Goal: Task Accomplishment & Management: Manage account settings

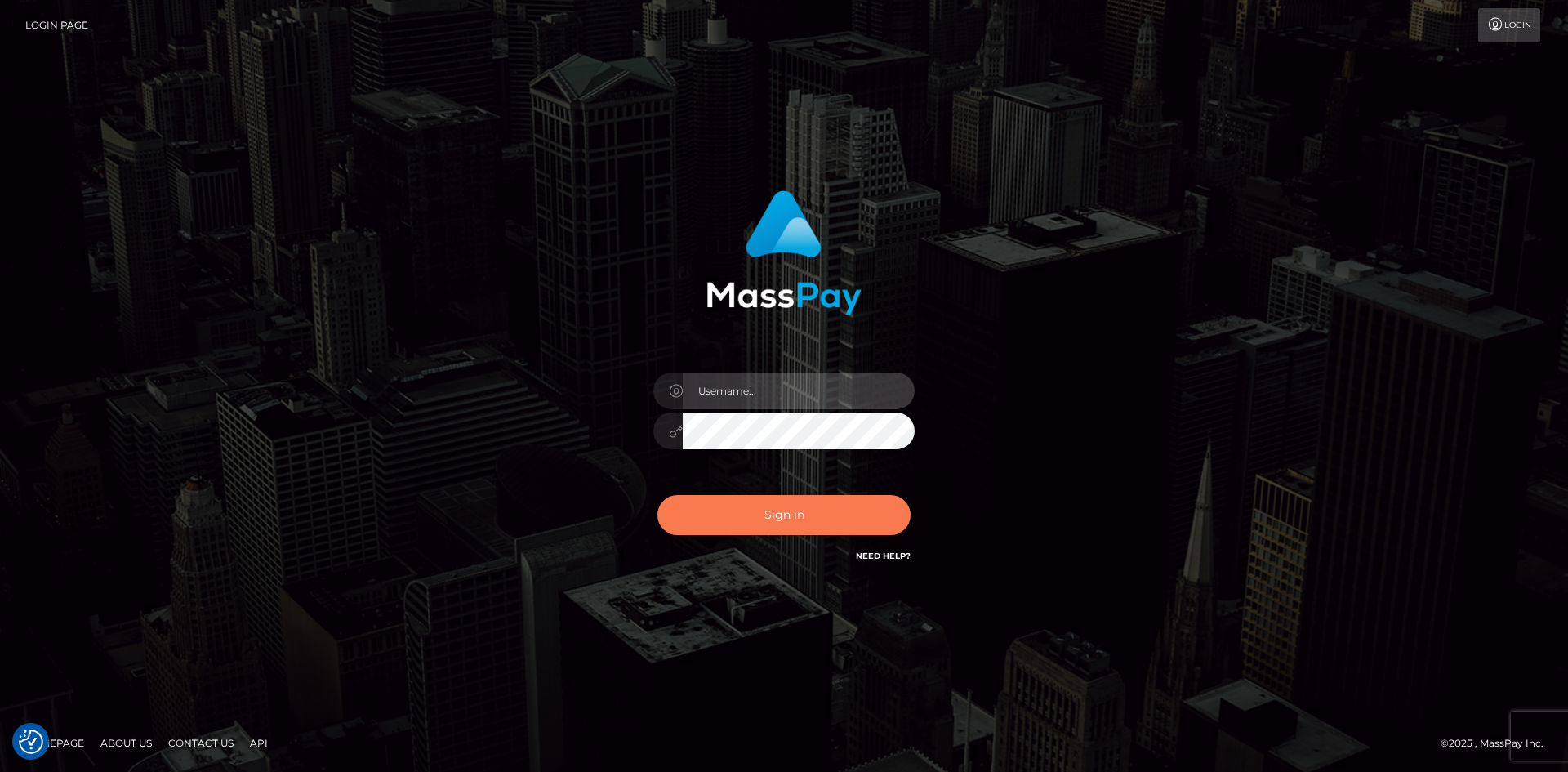
type input "tinan"
click at [789, 504] on button "Sign in" at bounding box center [784, 515] width 253 height 40
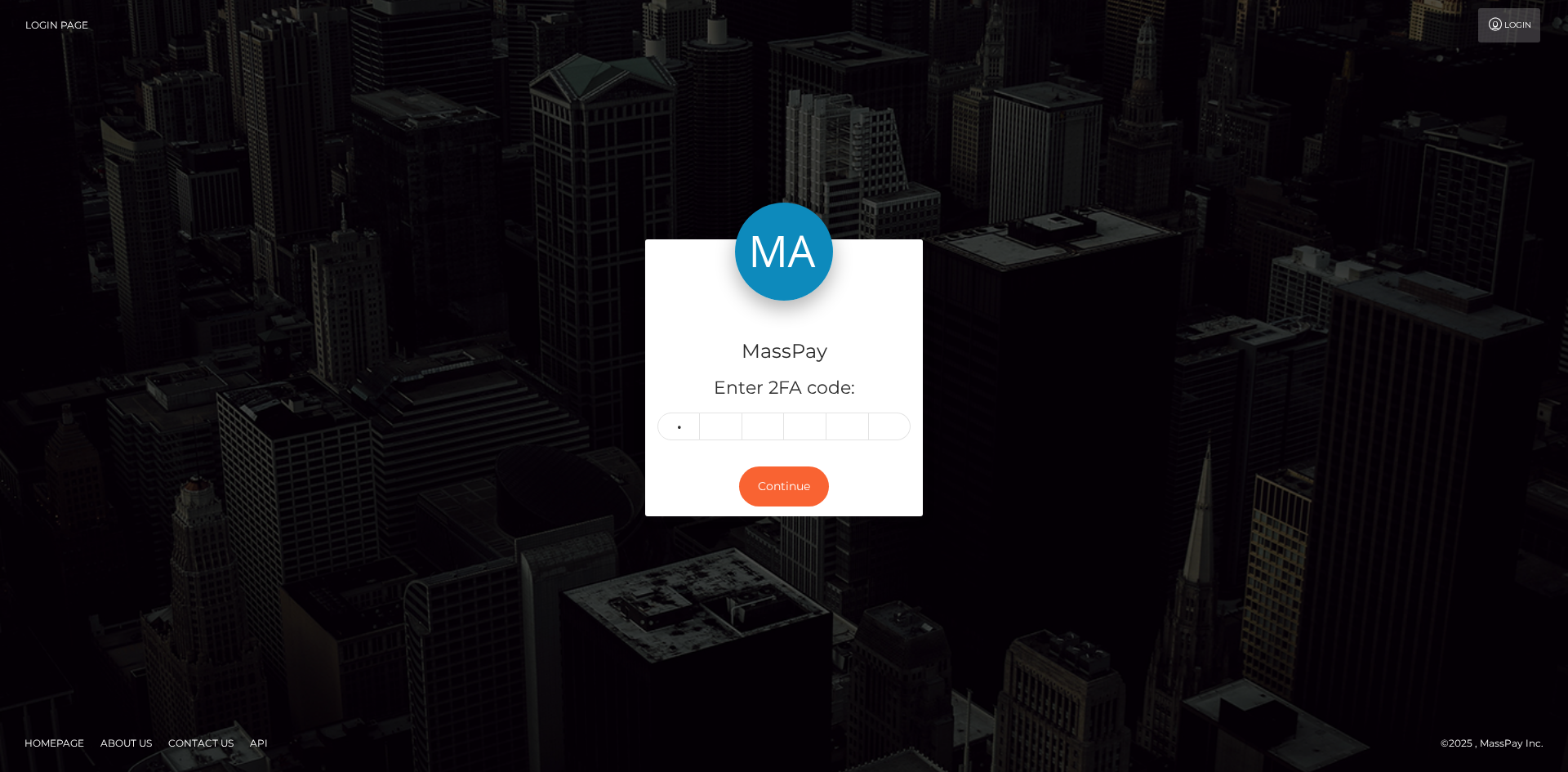
type input "9"
type input "6"
type input "9"
type input "7"
type input "5"
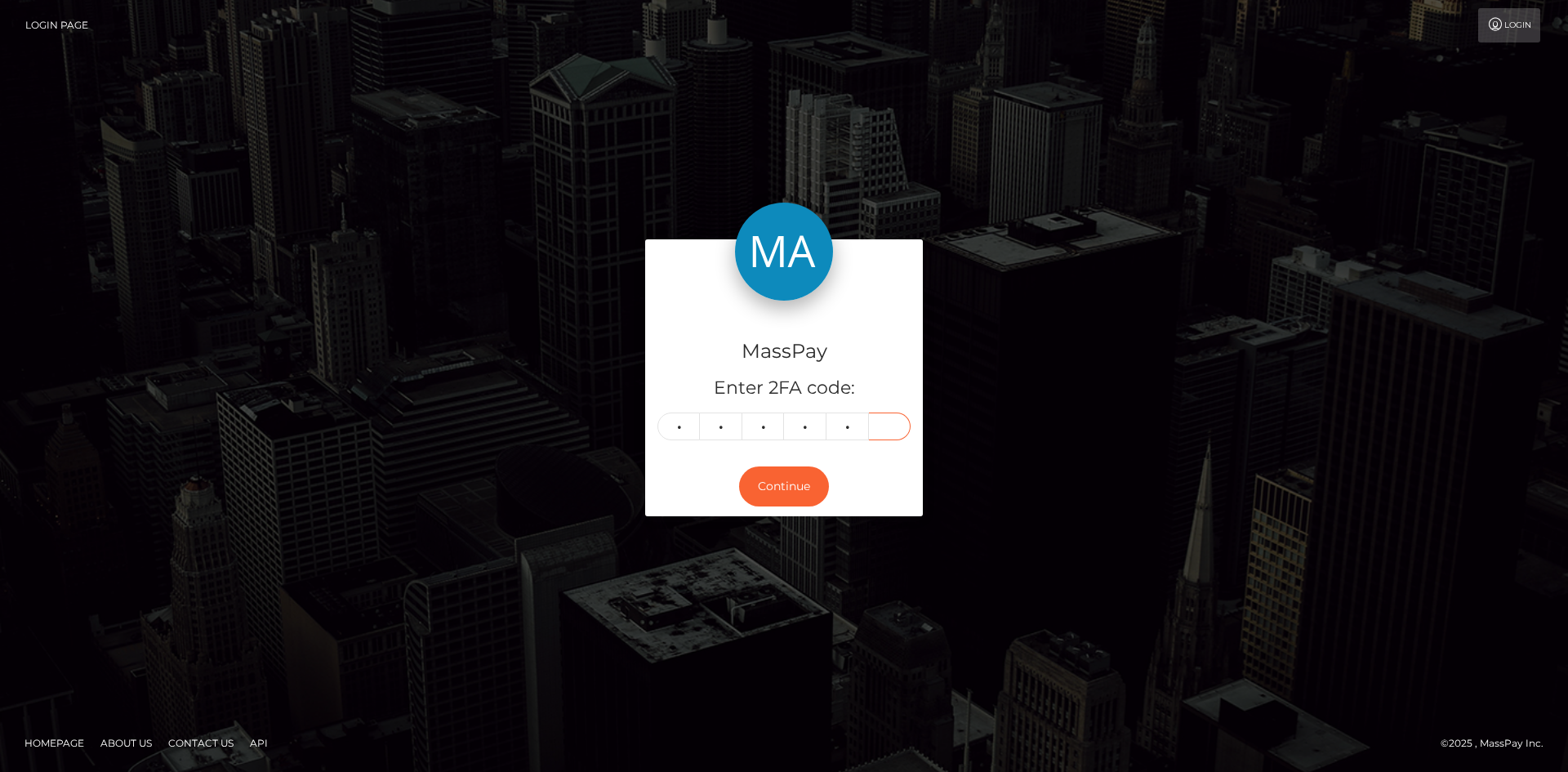
type input "1"
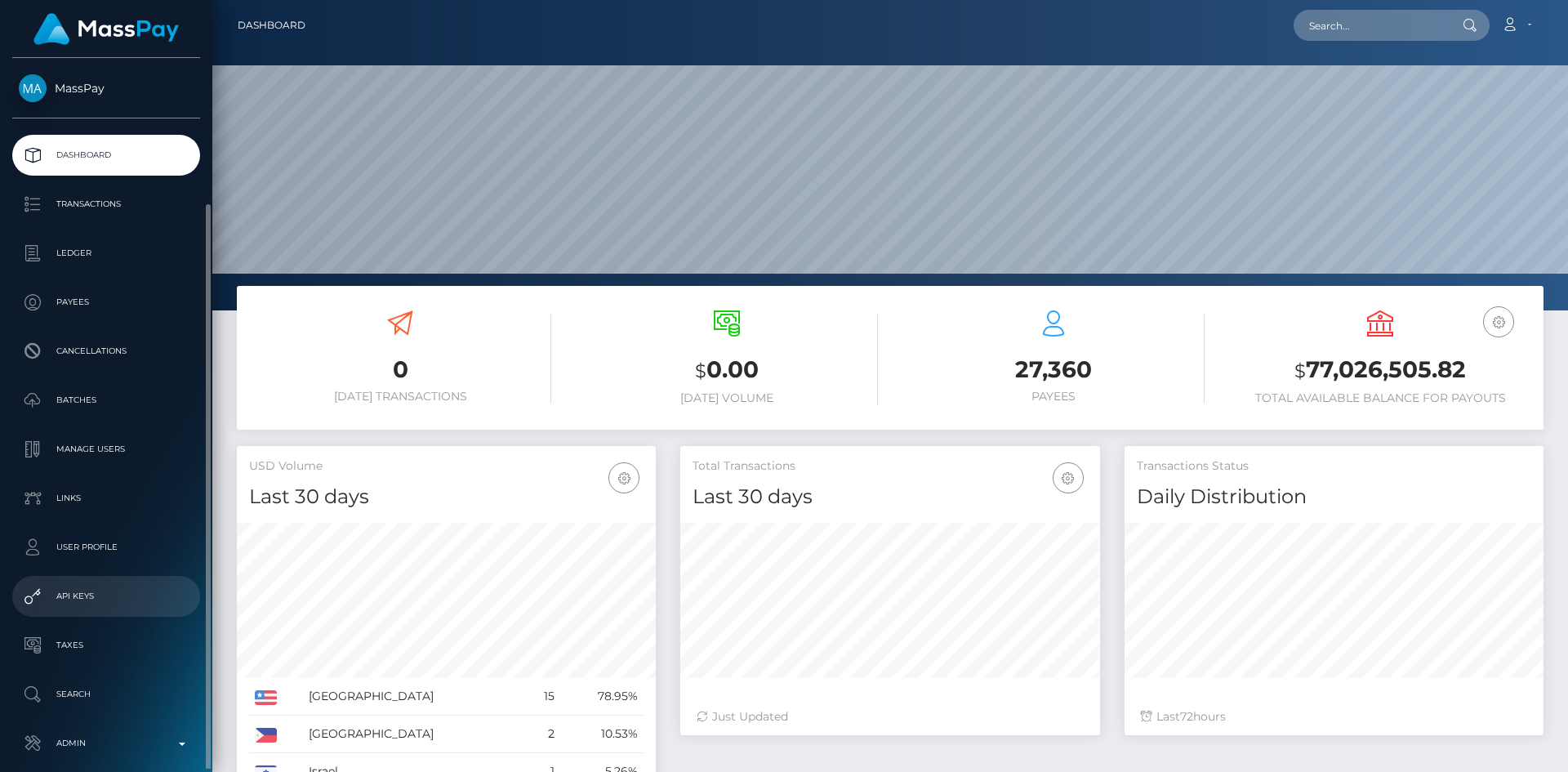
scroll to position [77, 0]
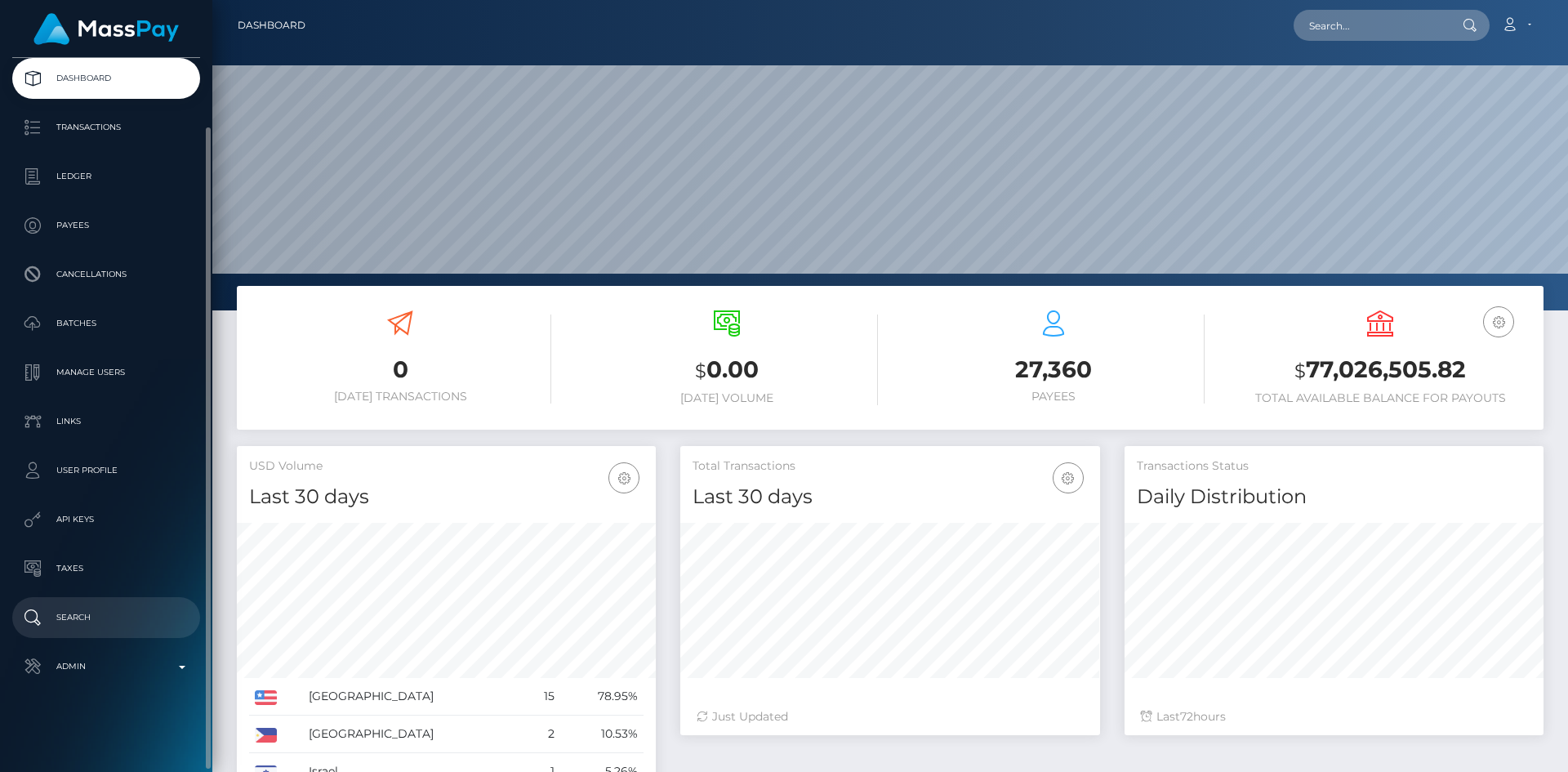
click at [119, 617] on p "Search" at bounding box center [106, 617] width 175 height 24
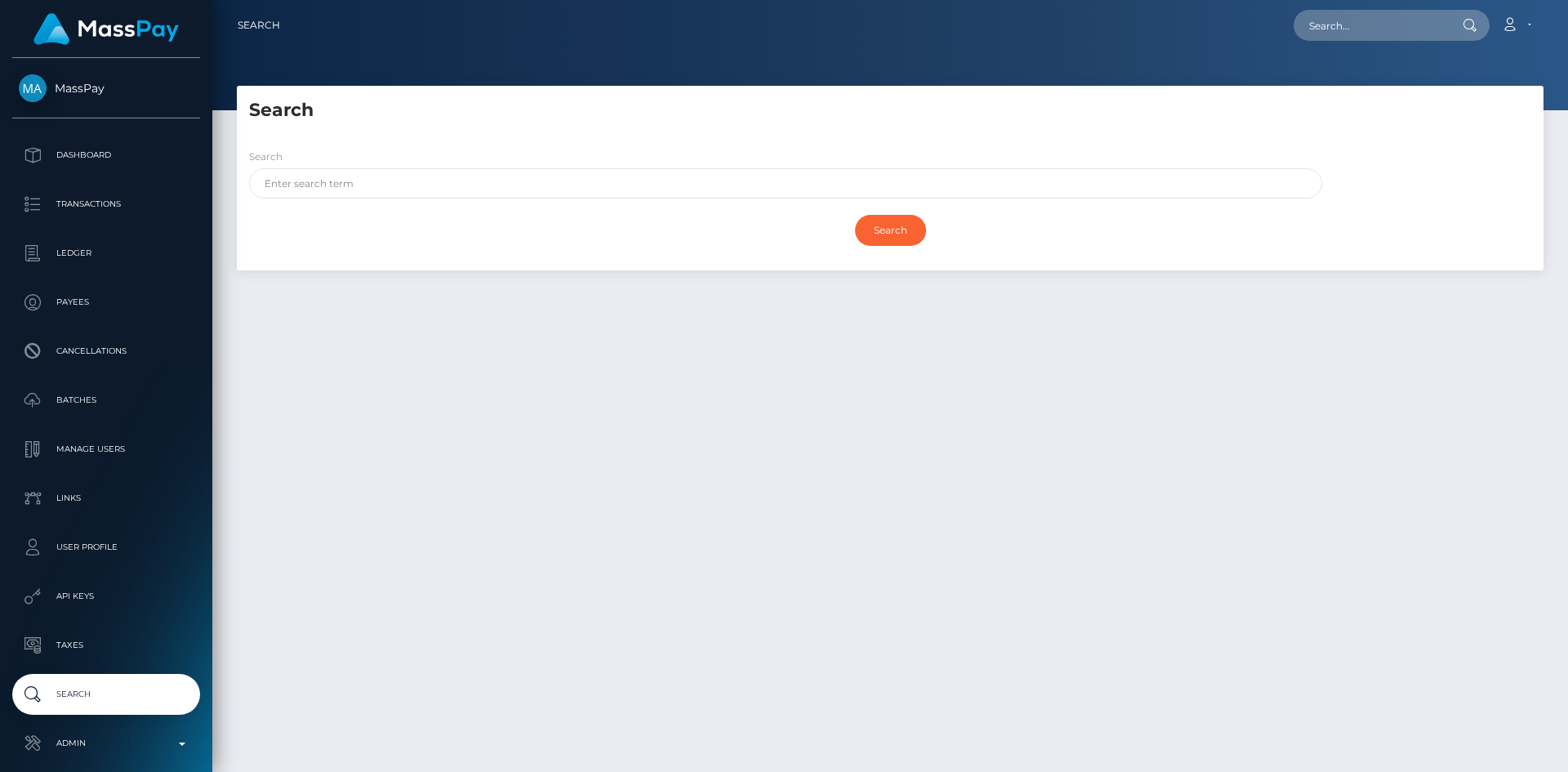
scroll to position [77, 0]
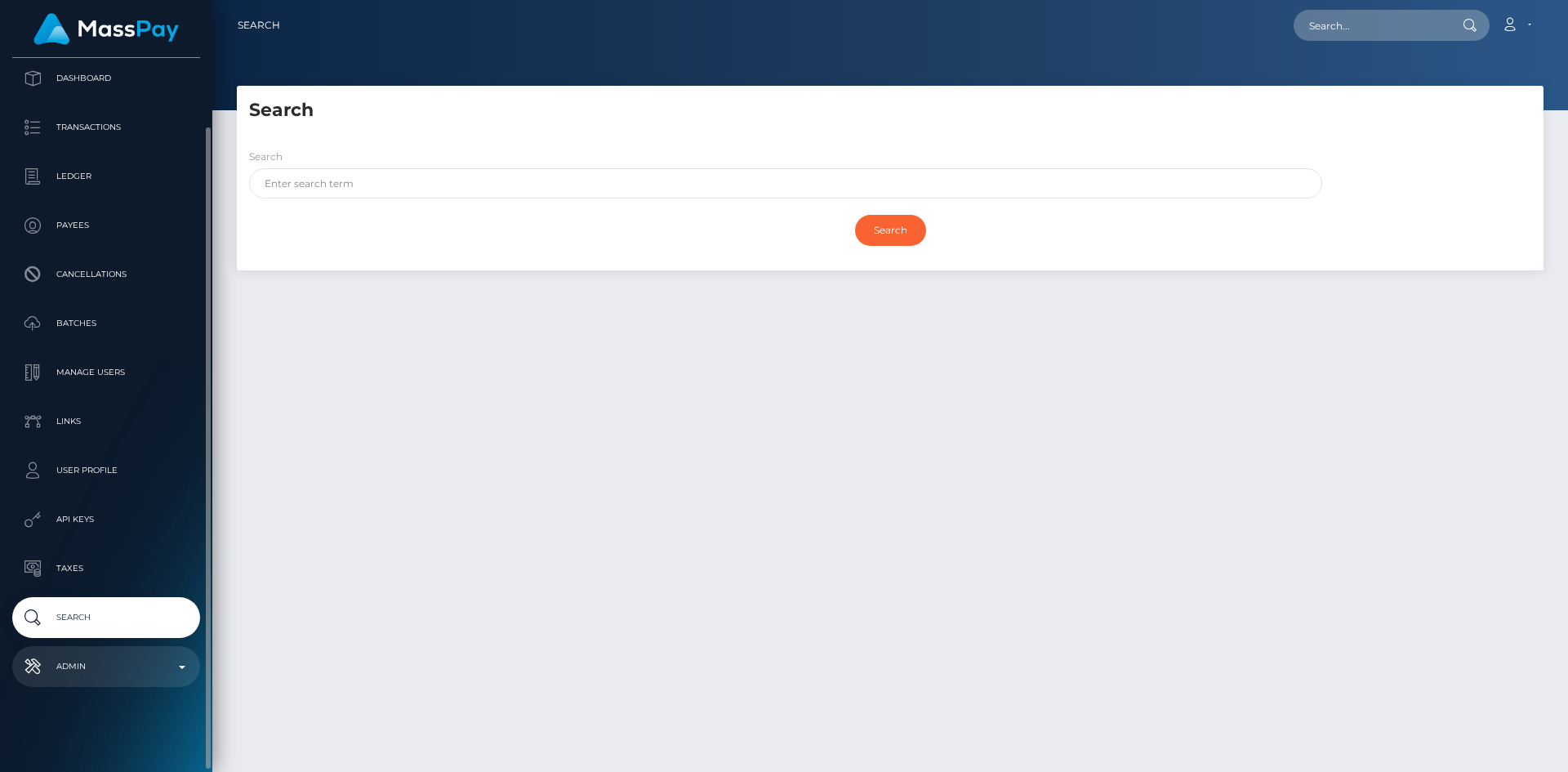
click at [115, 667] on p "Admin" at bounding box center [106, 666] width 175 height 24
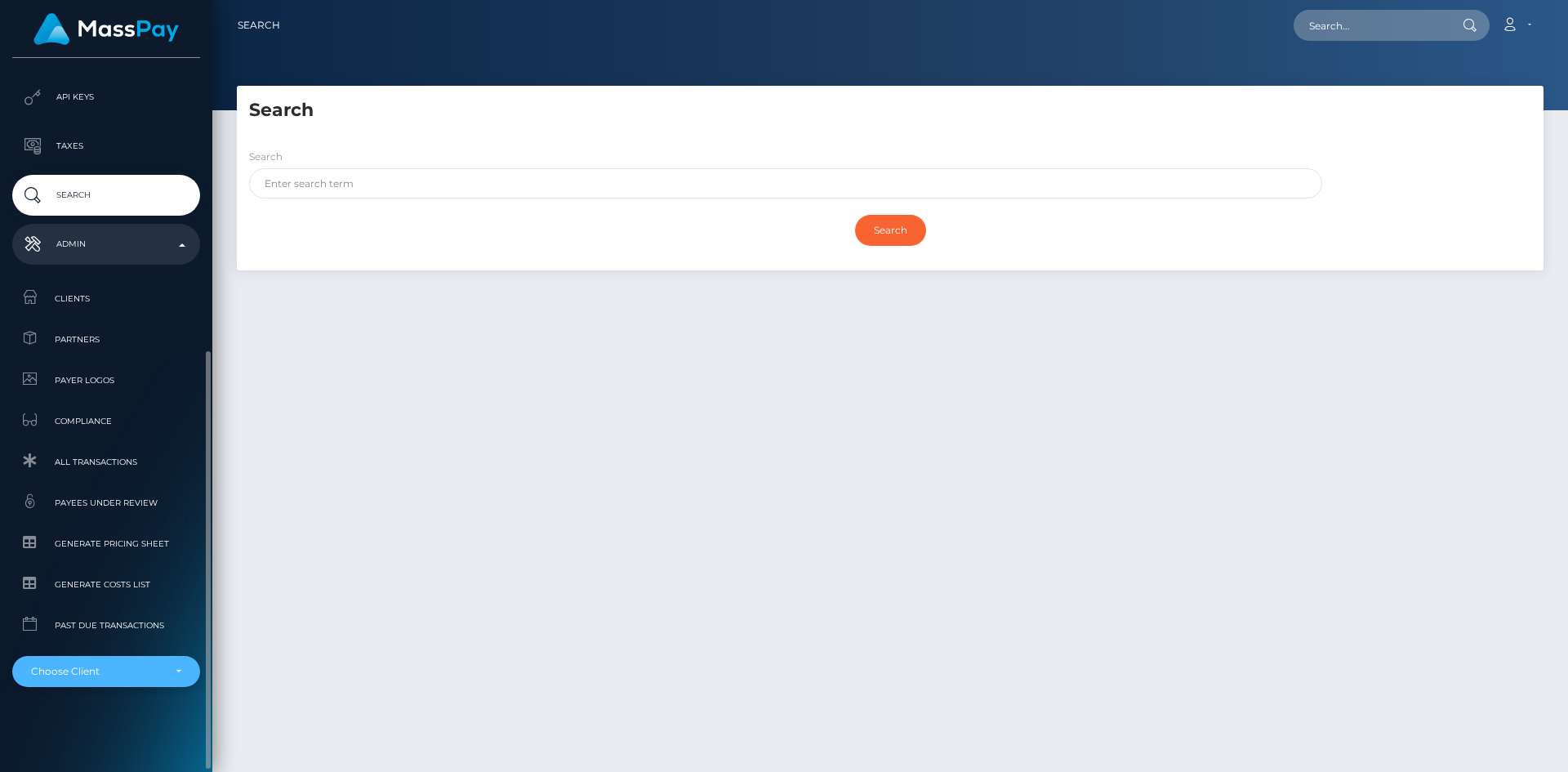
click at [131, 676] on div "Choose Client" at bounding box center [96, 671] width 131 height 13
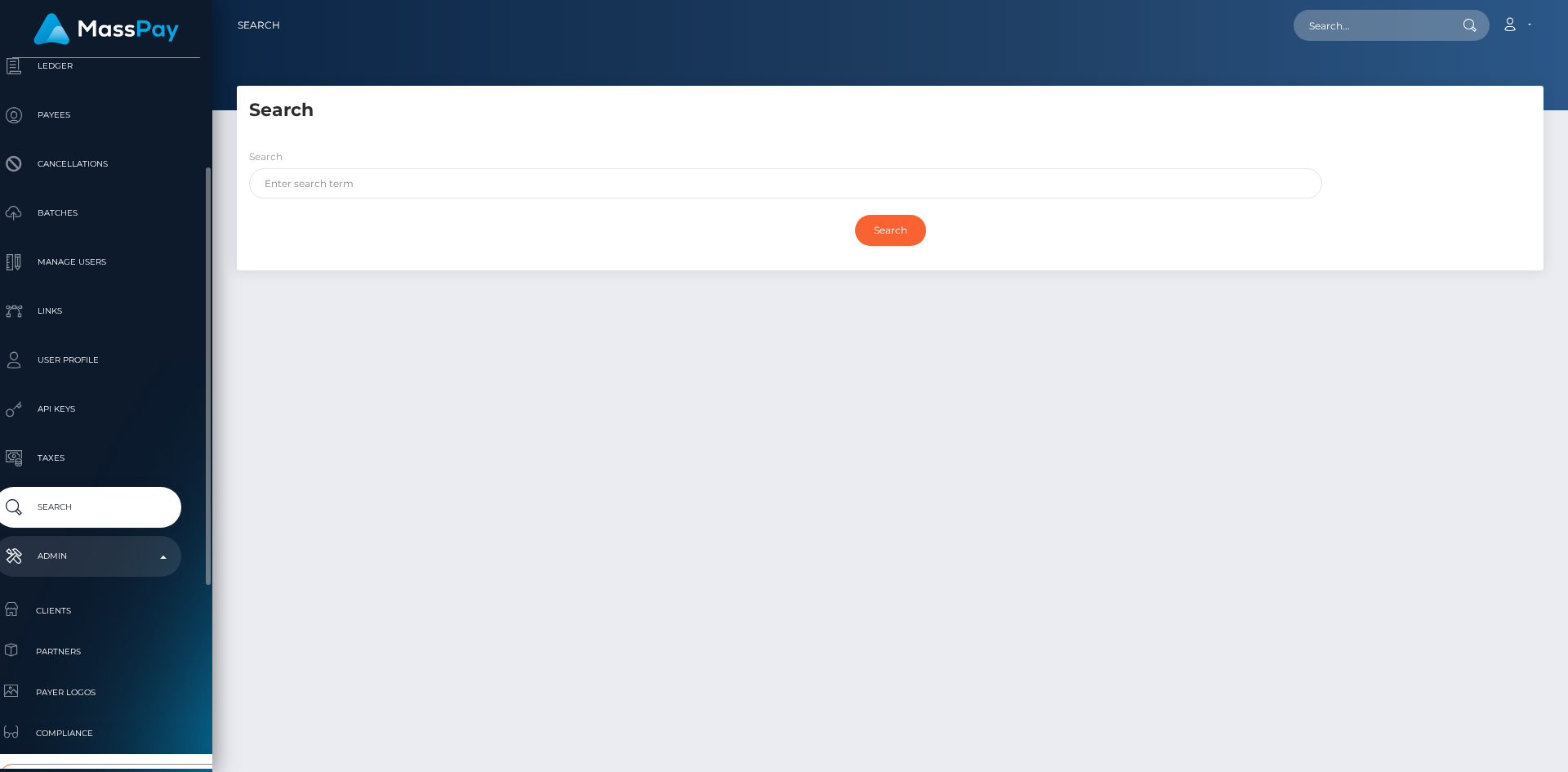
scroll to position [499, 19]
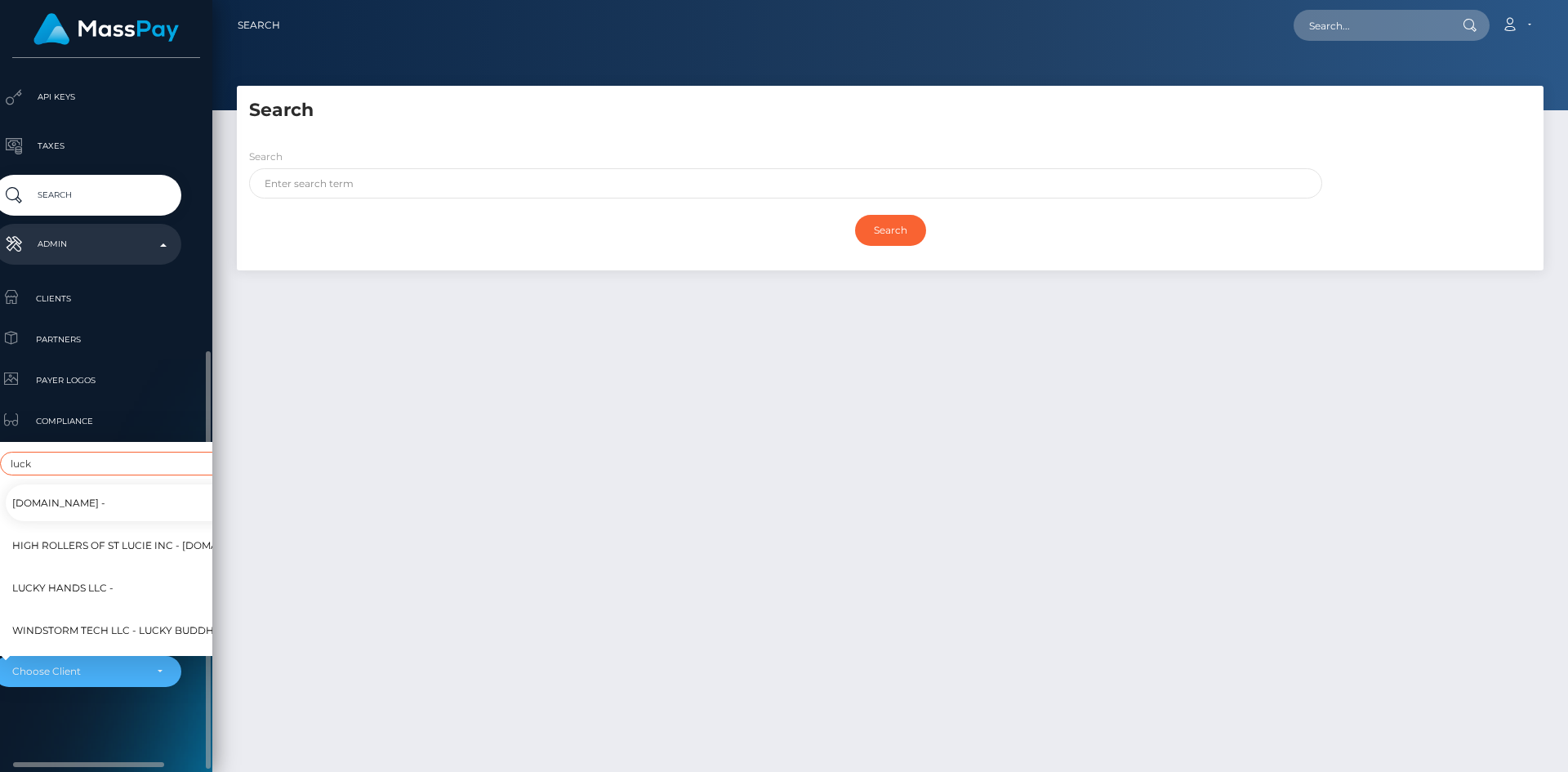
type input "luck"
click at [96, 577] on span "Lucky Hands LLC -" at bounding box center [63, 587] width 101 height 22
select select "327"
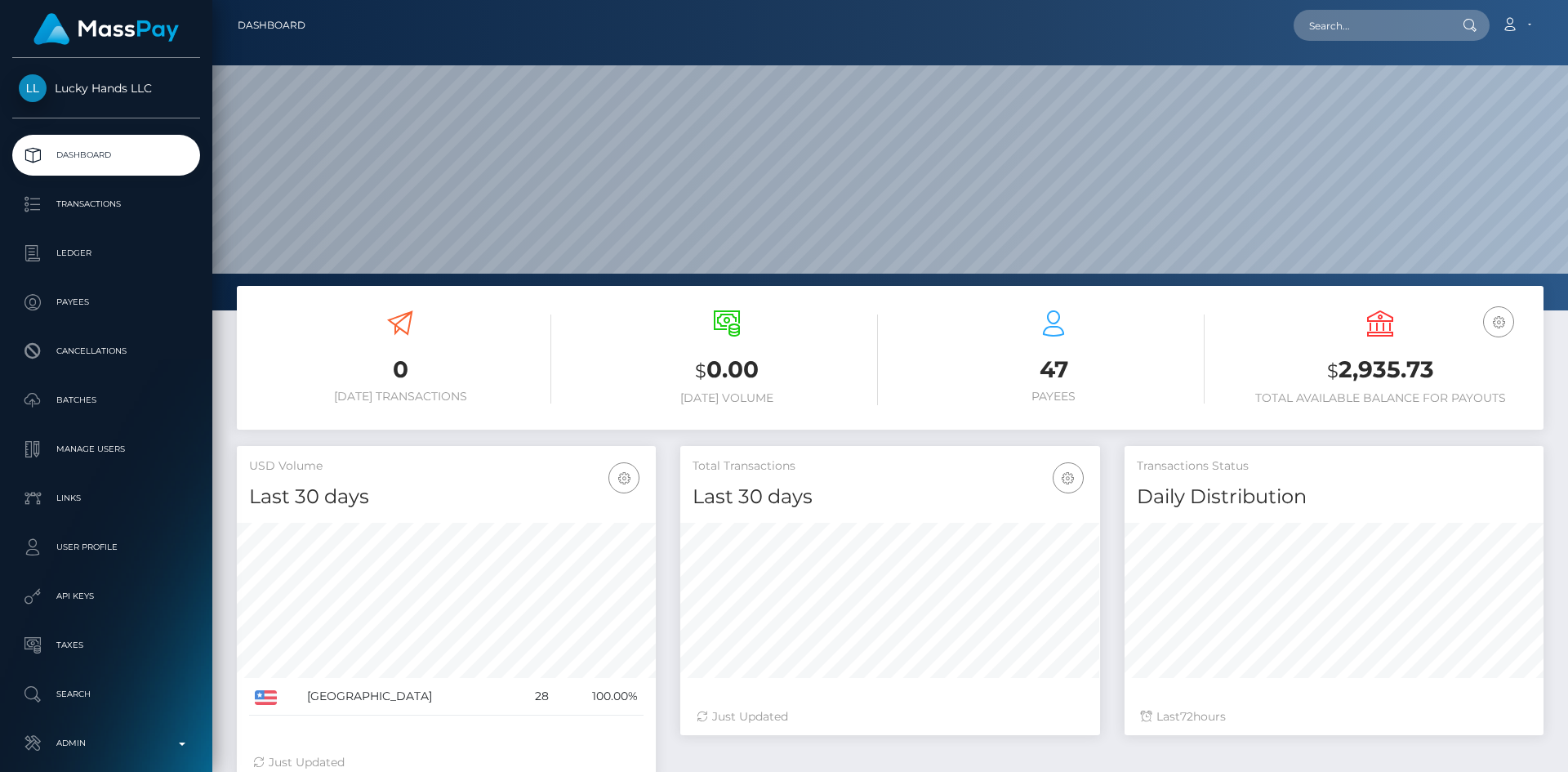
scroll to position [290, 420]
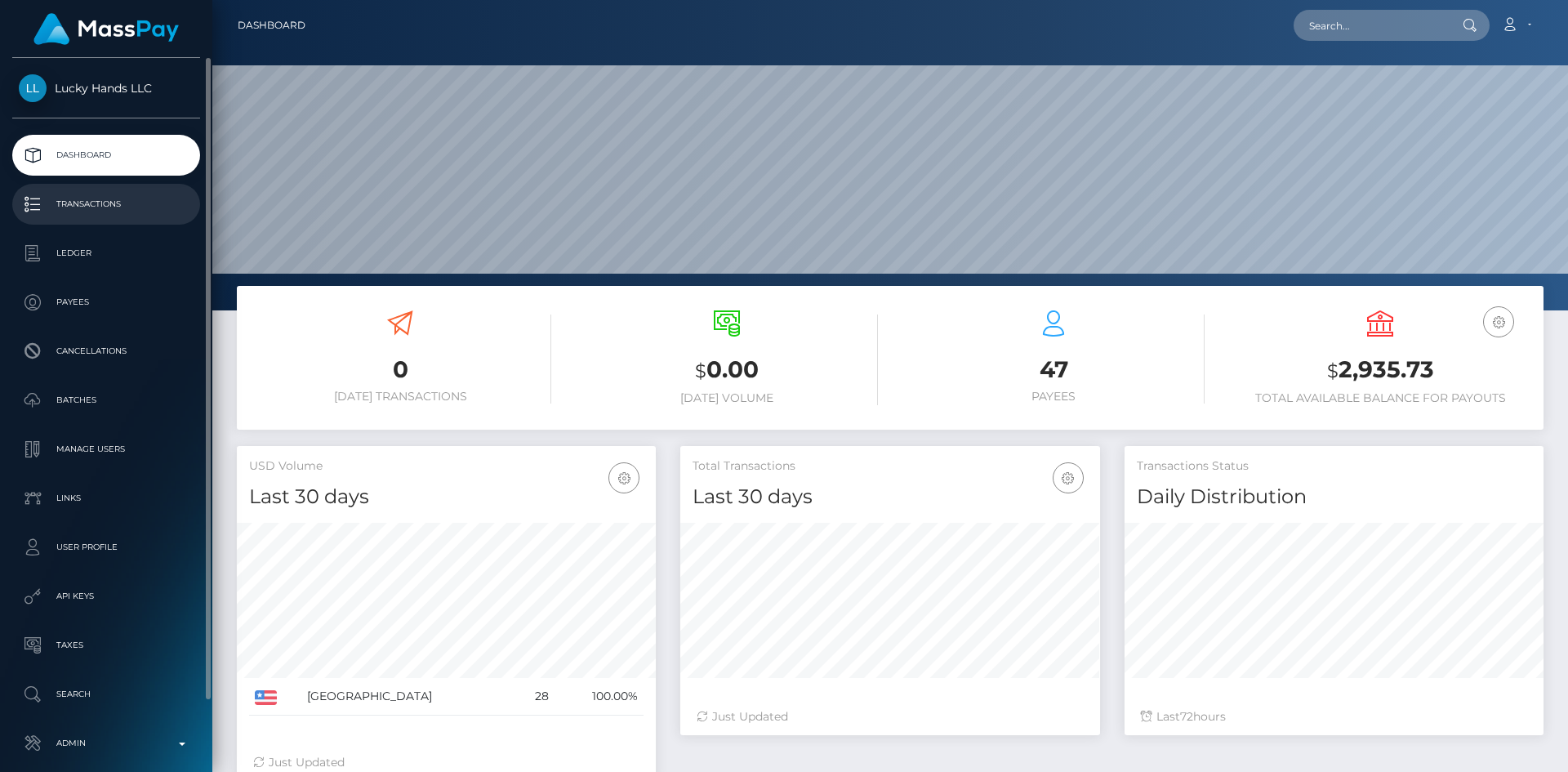
click at [108, 213] on p "Transactions" at bounding box center [106, 204] width 175 height 24
